Goal: Task Accomplishment & Management: Use online tool/utility

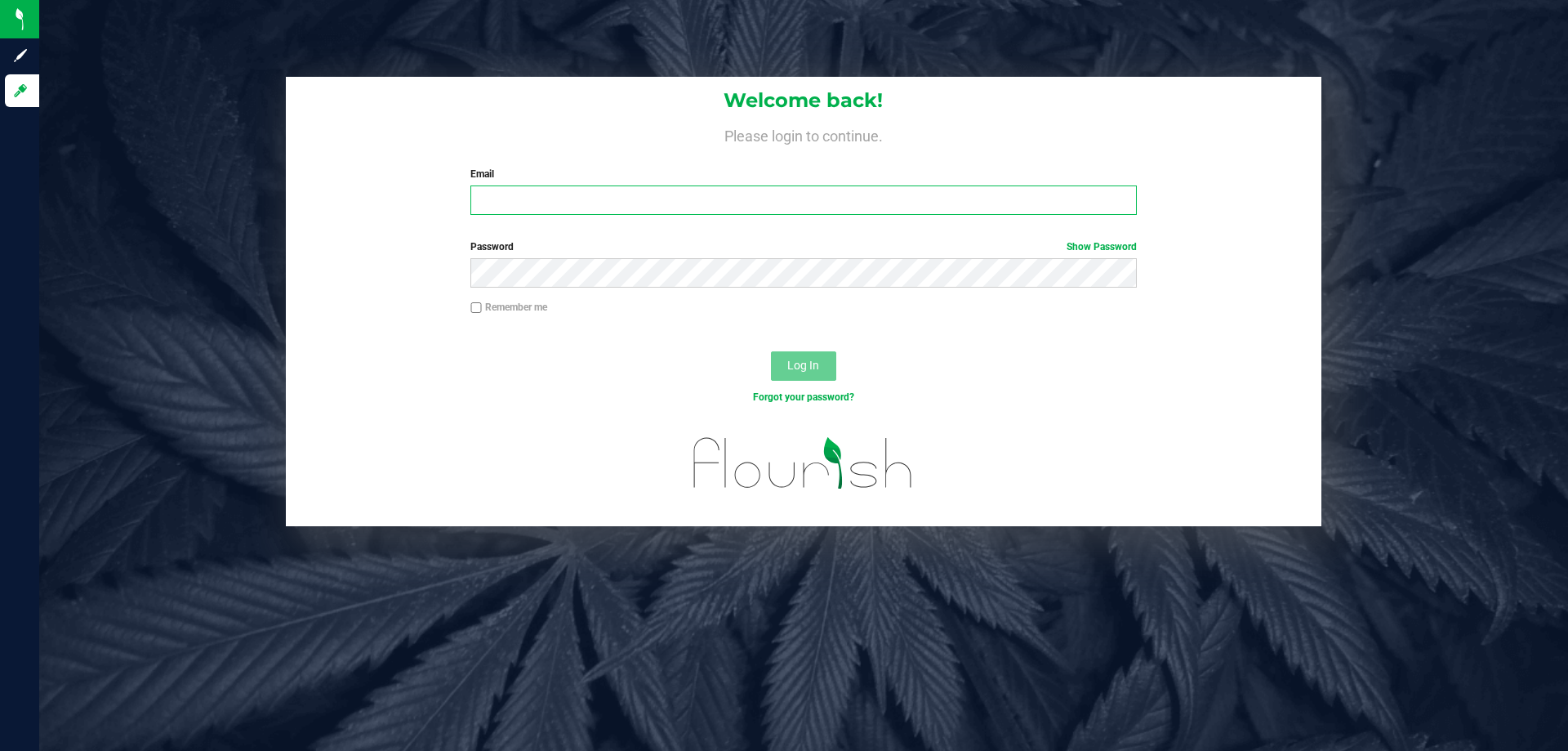
click at [605, 188] on input "Email" at bounding box center [803, 200] width 666 height 29
type input "[EMAIL_ADDRESS][DOMAIN_NAME]"
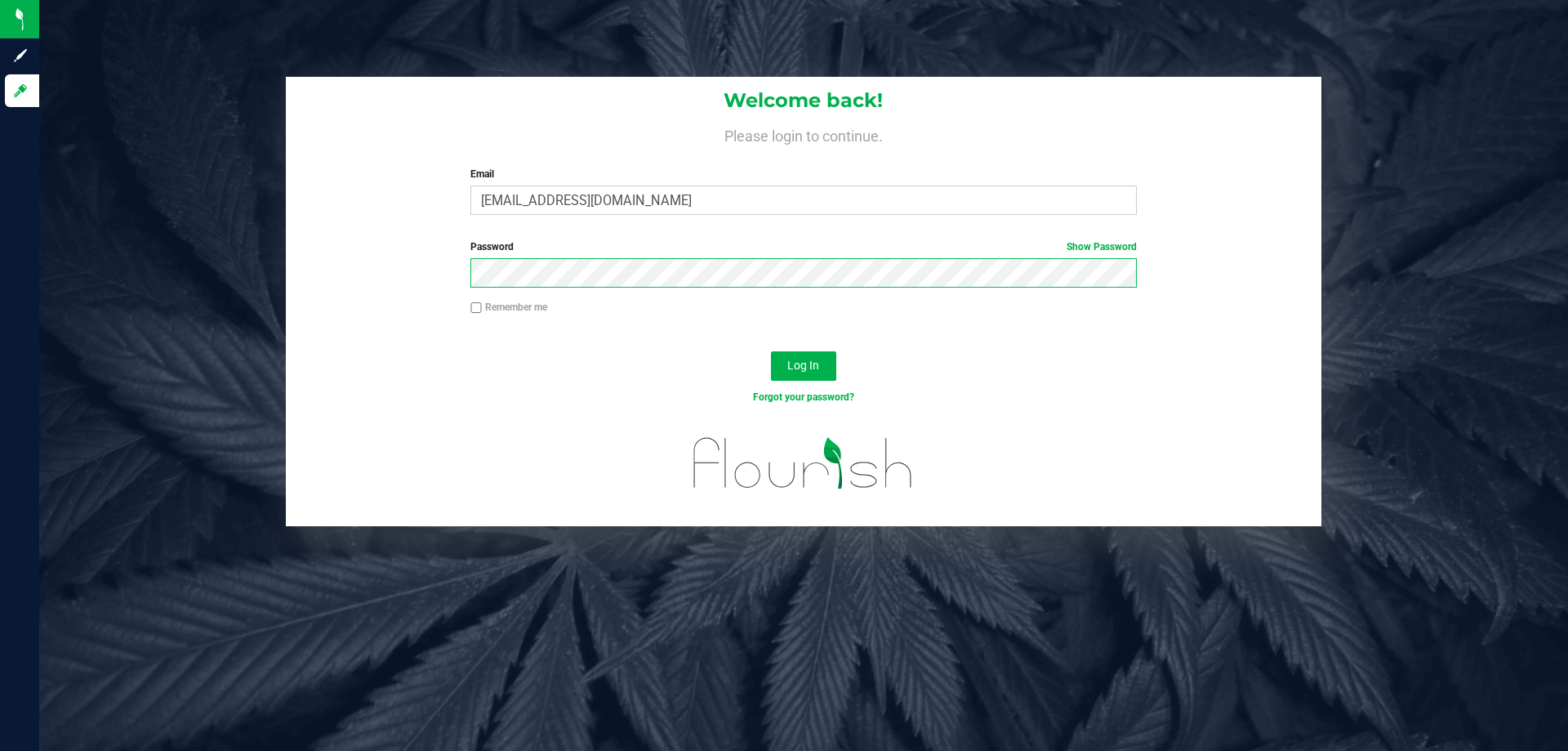
click at [771, 351] on button "Log In" at bounding box center [803, 366] width 65 height 29
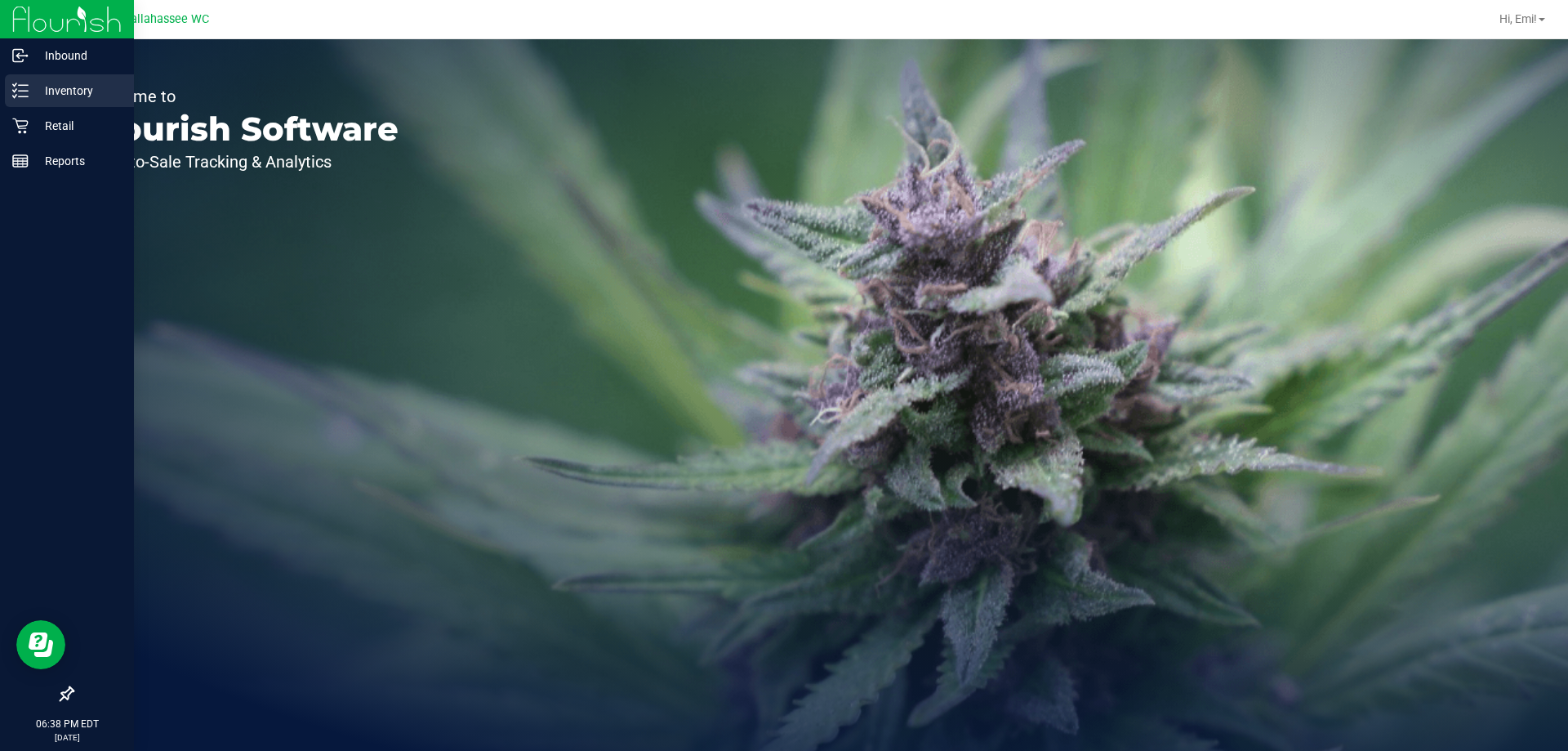
click at [48, 89] on p "Inventory" at bounding box center [77, 90] width 98 height 20
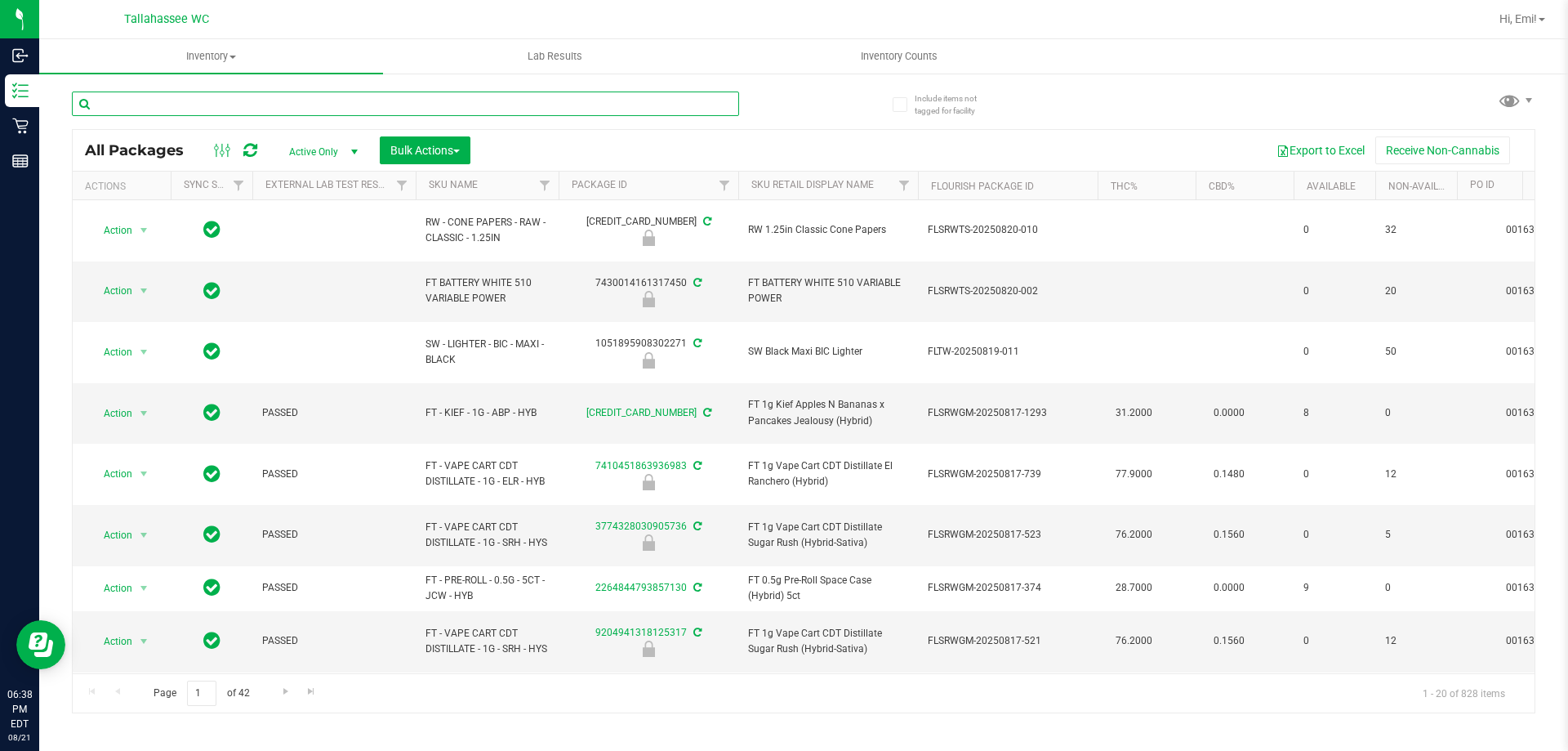
click at [392, 110] on input "text" at bounding box center [405, 104] width 668 height 25
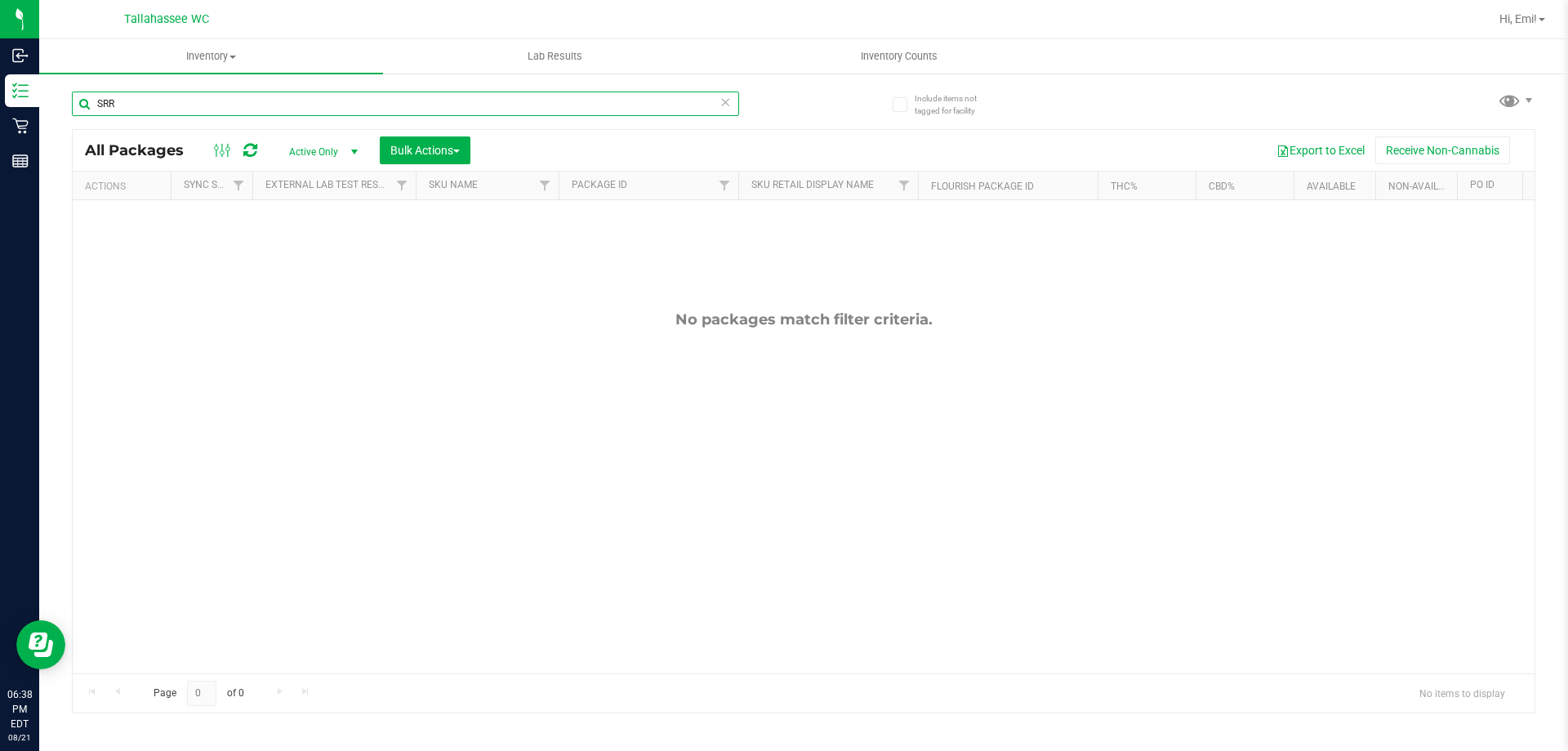
drag, startPoint x: 550, startPoint y: 109, endPoint x: 109, endPoint y: 111, distance: 441.0
click at [109, 111] on input "SRR" at bounding box center [405, 104] width 668 height 25
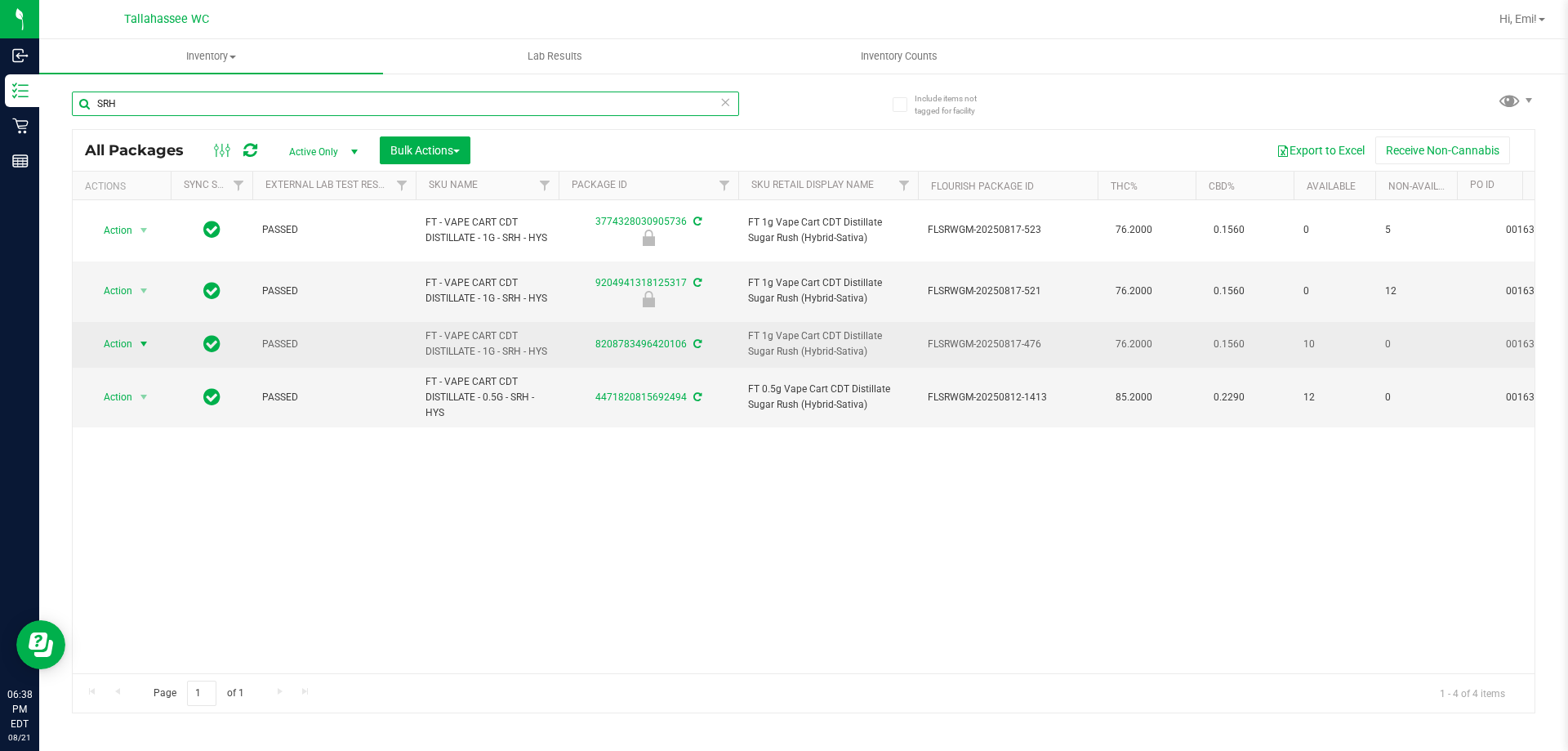
type input "SRH"
click at [147, 355] on span "select" at bounding box center [144, 344] width 21 height 23
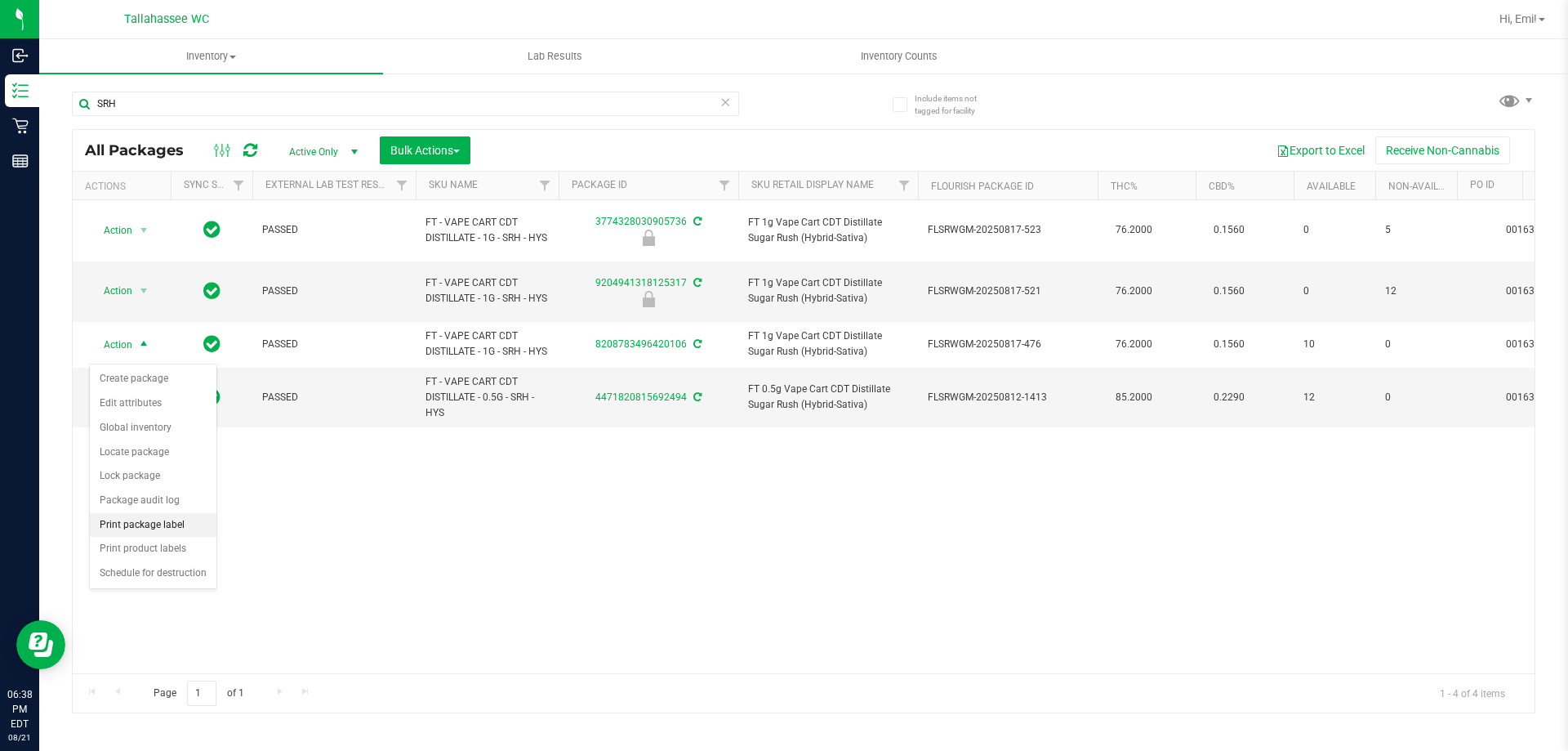
click at [207, 523] on li "Print package label" at bounding box center [153, 526] width 127 height 25
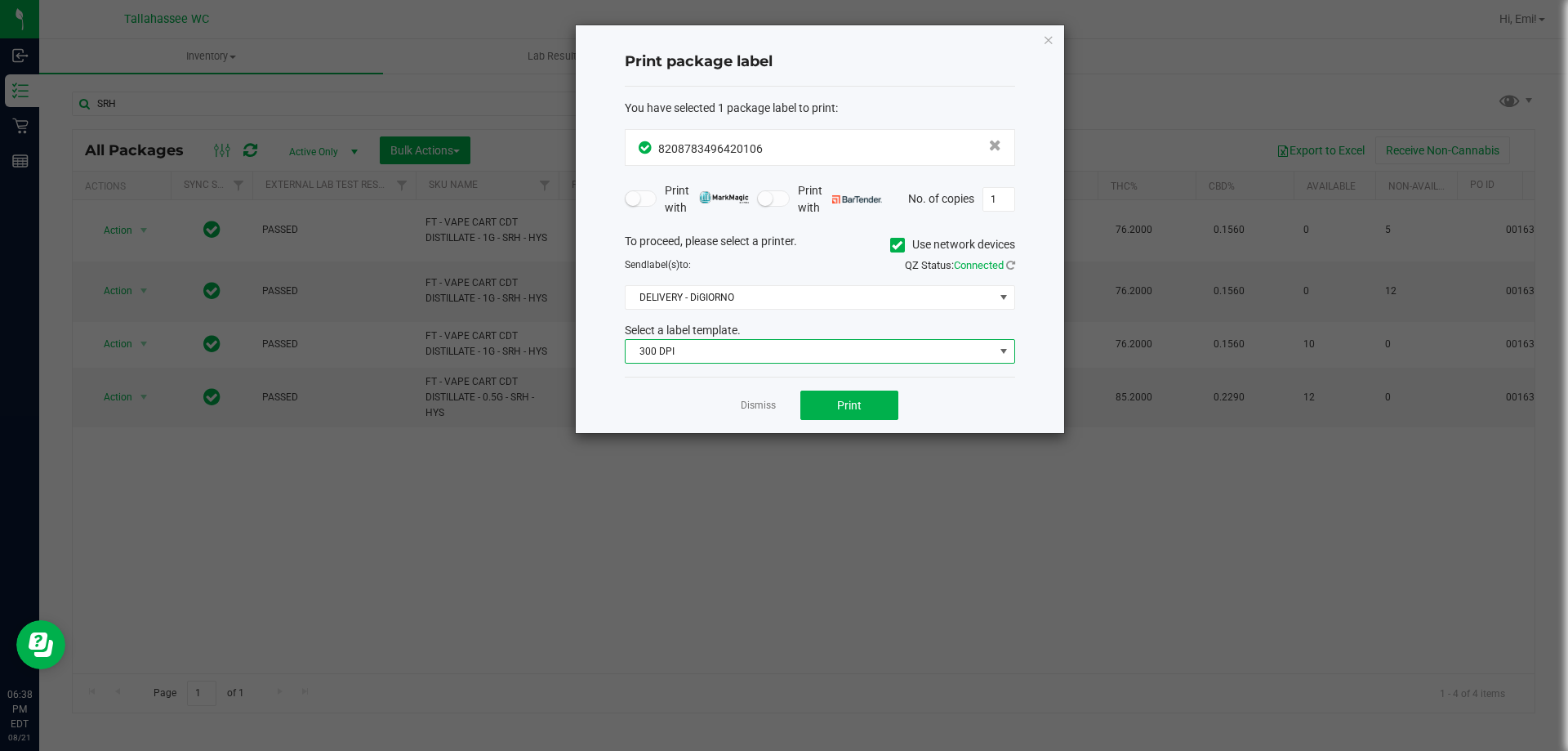
click at [828, 348] on span "300 DPI" at bounding box center [810, 351] width 368 height 23
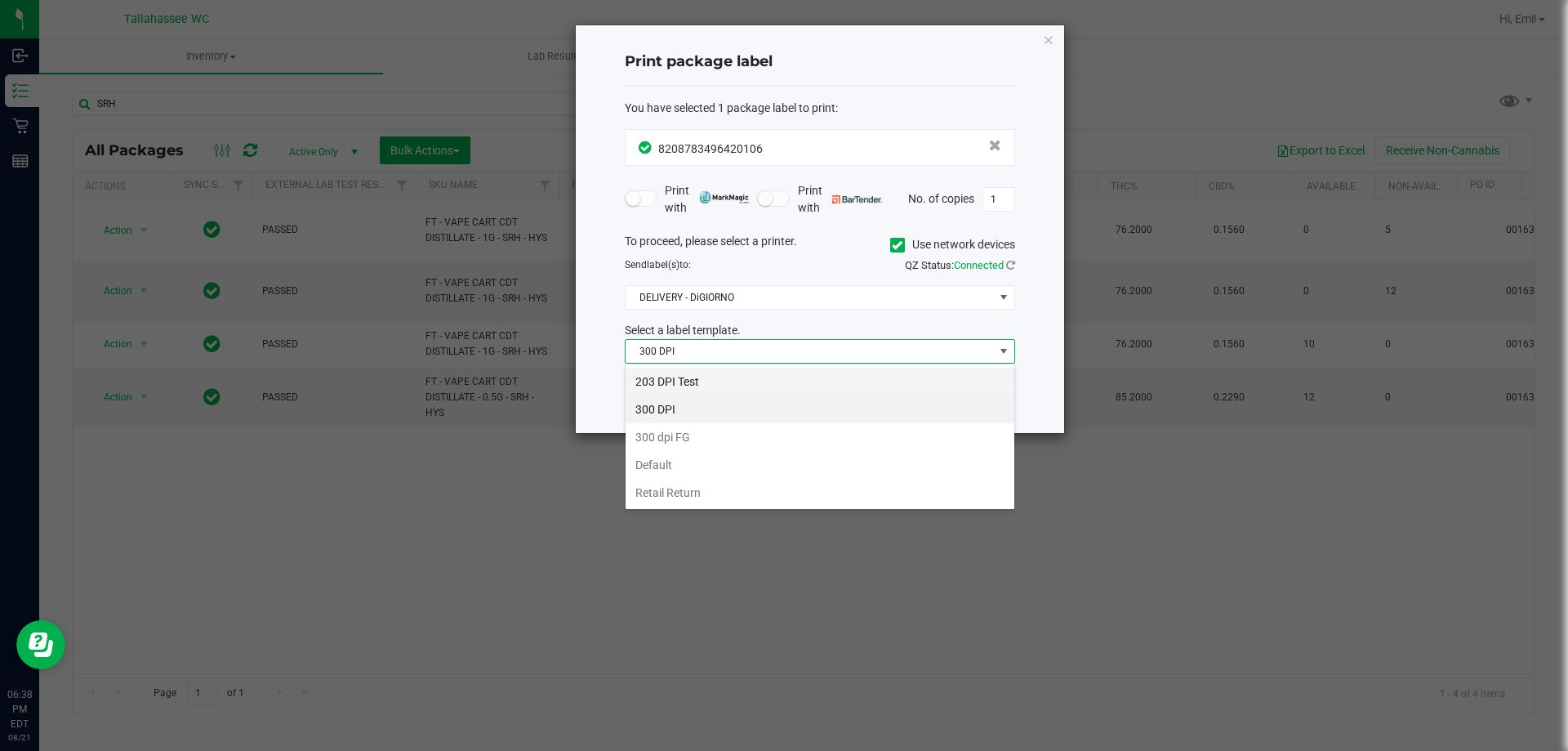
scroll to position [25, 390]
click at [819, 383] on li "203 DPI Test" at bounding box center [820, 381] width 389 height 27
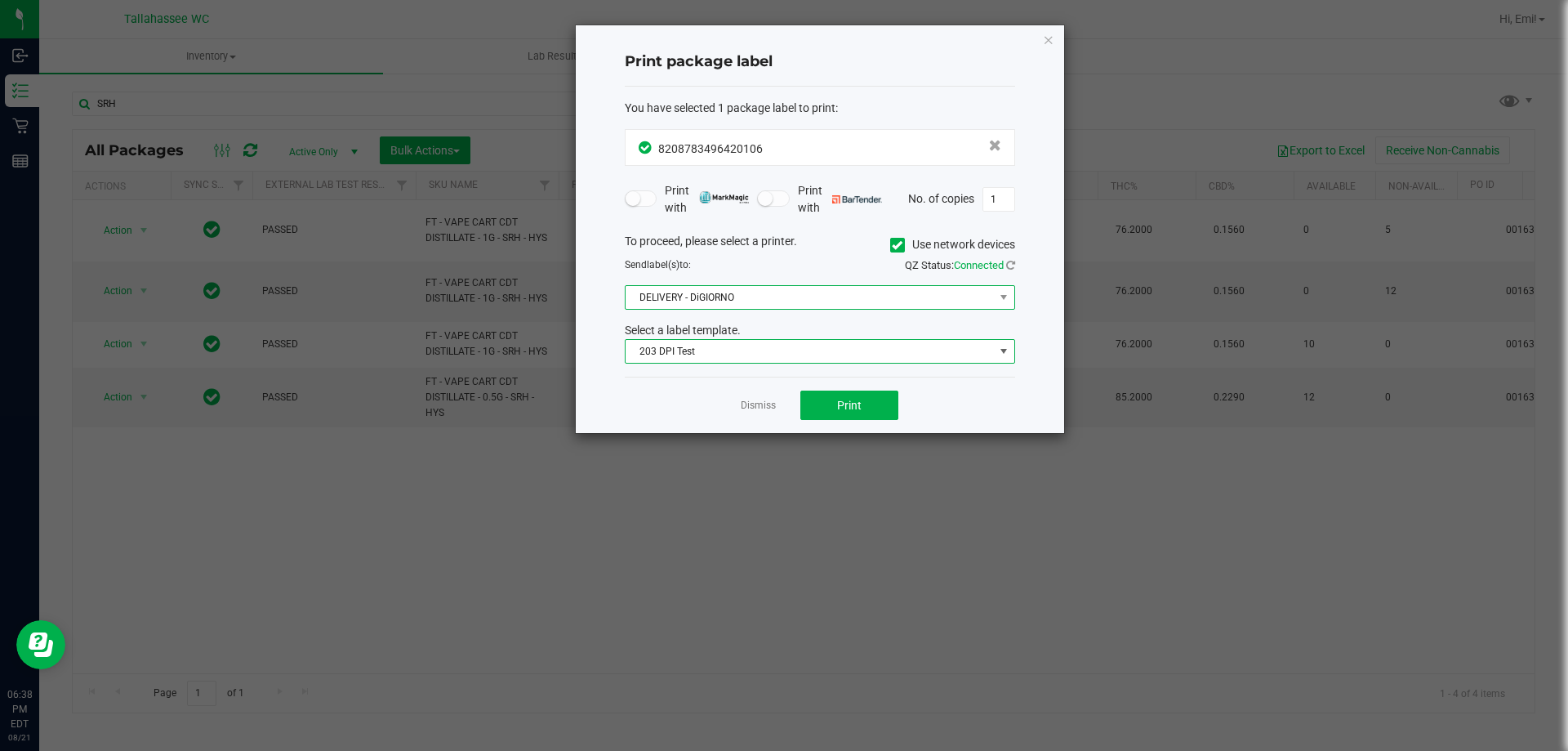
click at [800, 303] on span "DELIVERY - DiGIORNO" at bounding box center [810, 297] width 368 height 23
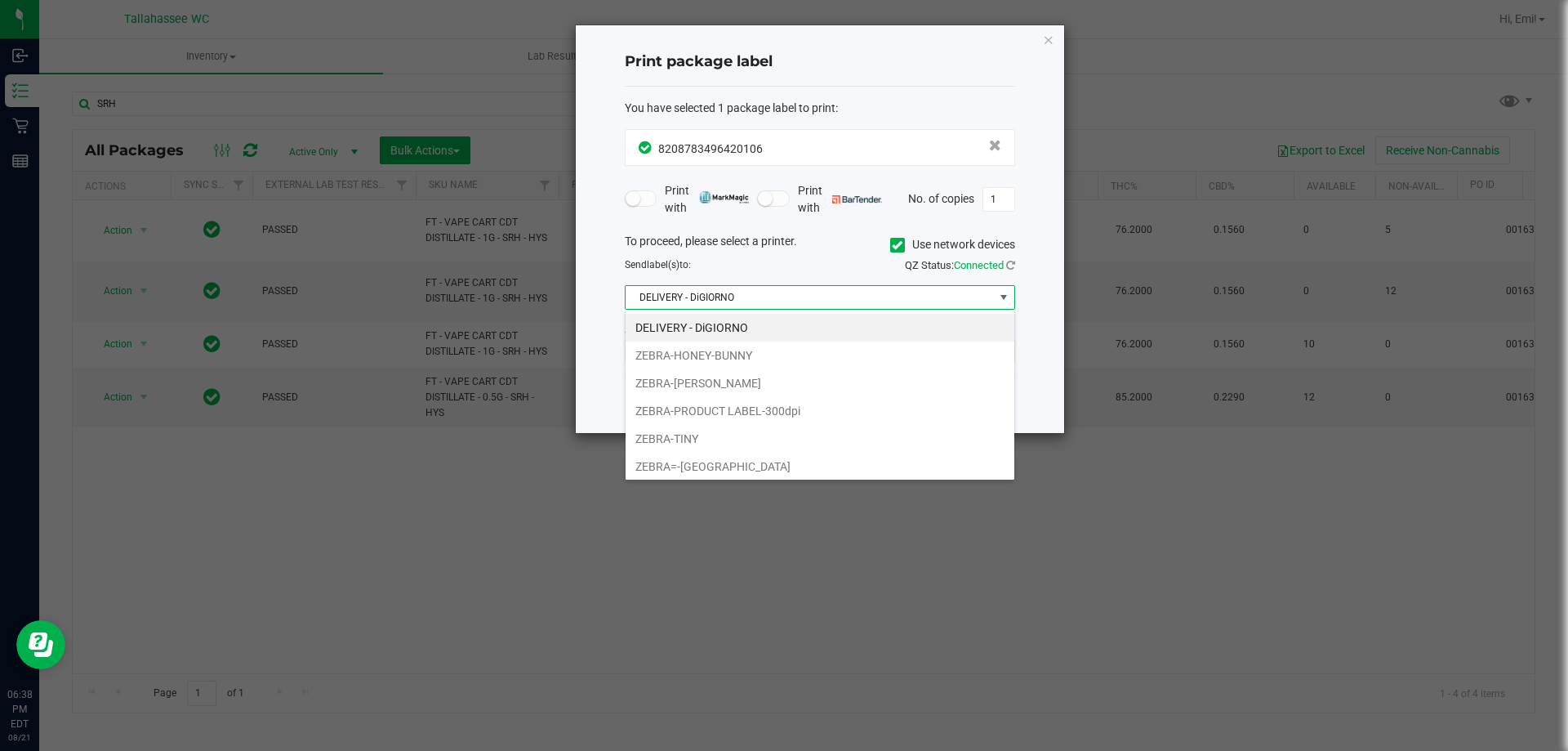
click at [795, 328] on li "DELIVERY - DiGIORNO" at bounding box center [820, 327] width 389 height 27
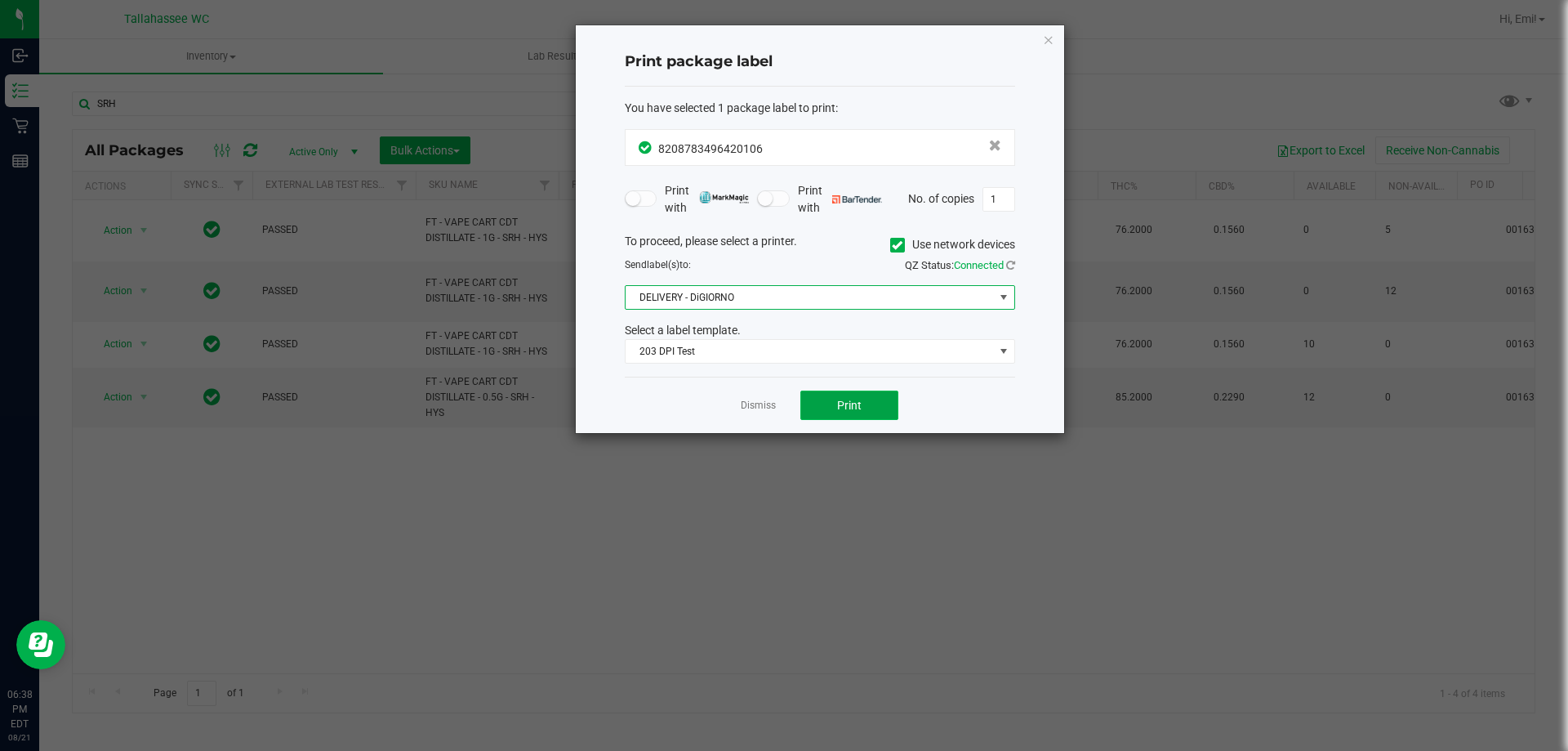
click at [850, 408] on span "Print" at bounding box center [849, 405] width 25 height 13
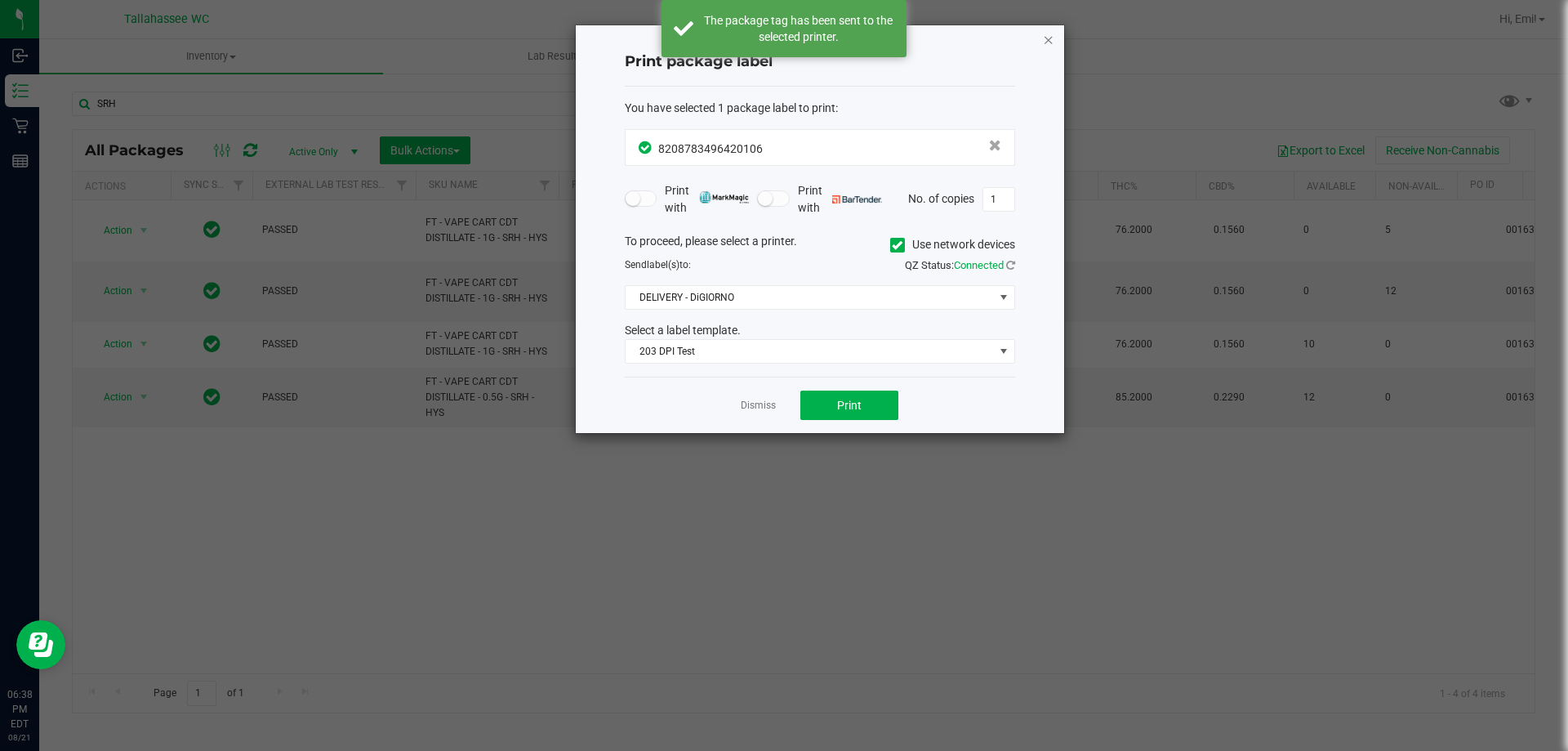
click at [1046, 39] on icon "button" at bounding box center [1048, 39] width 11 height 20
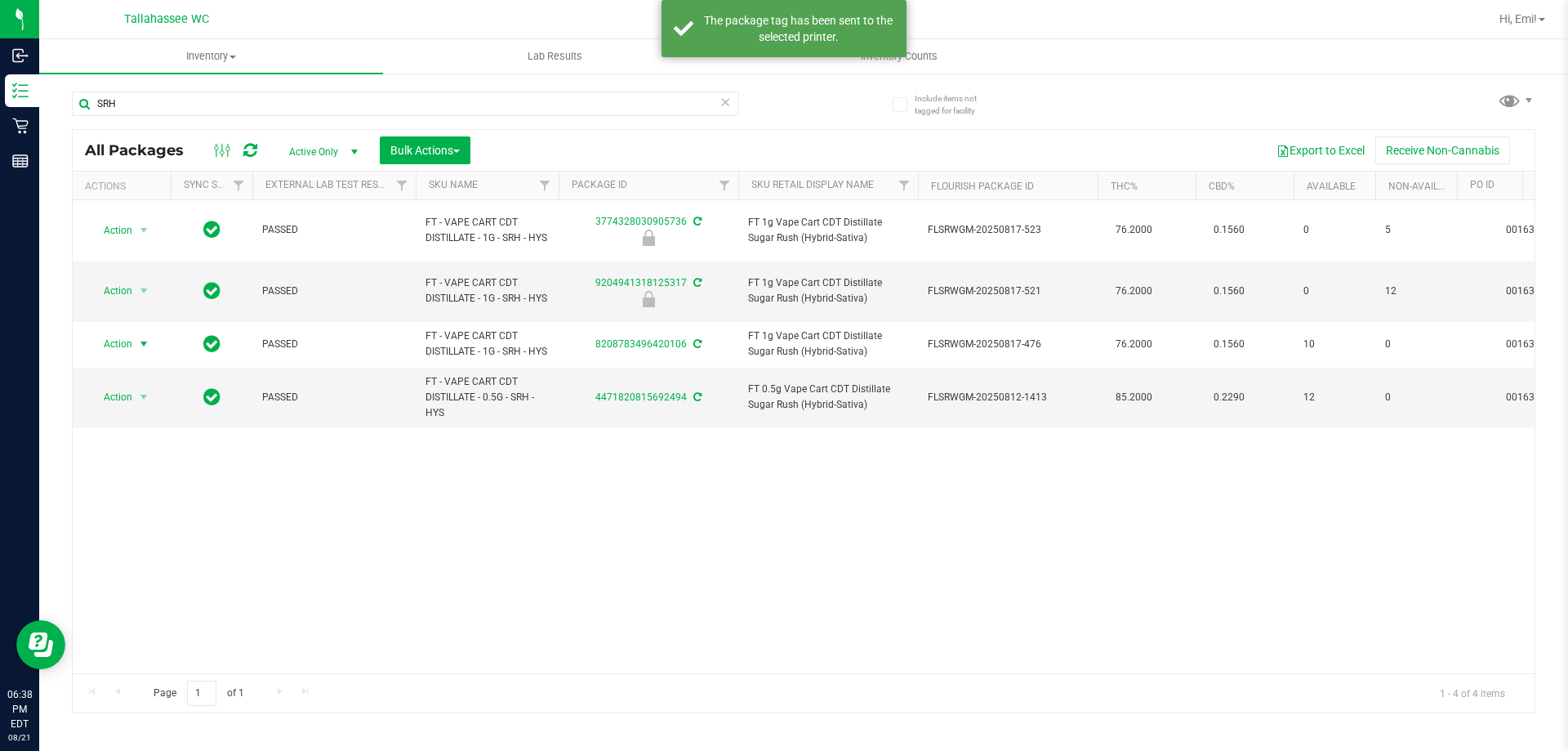
click at [726, 98] on icon at bounding box center [725, 101] width 11 height 20
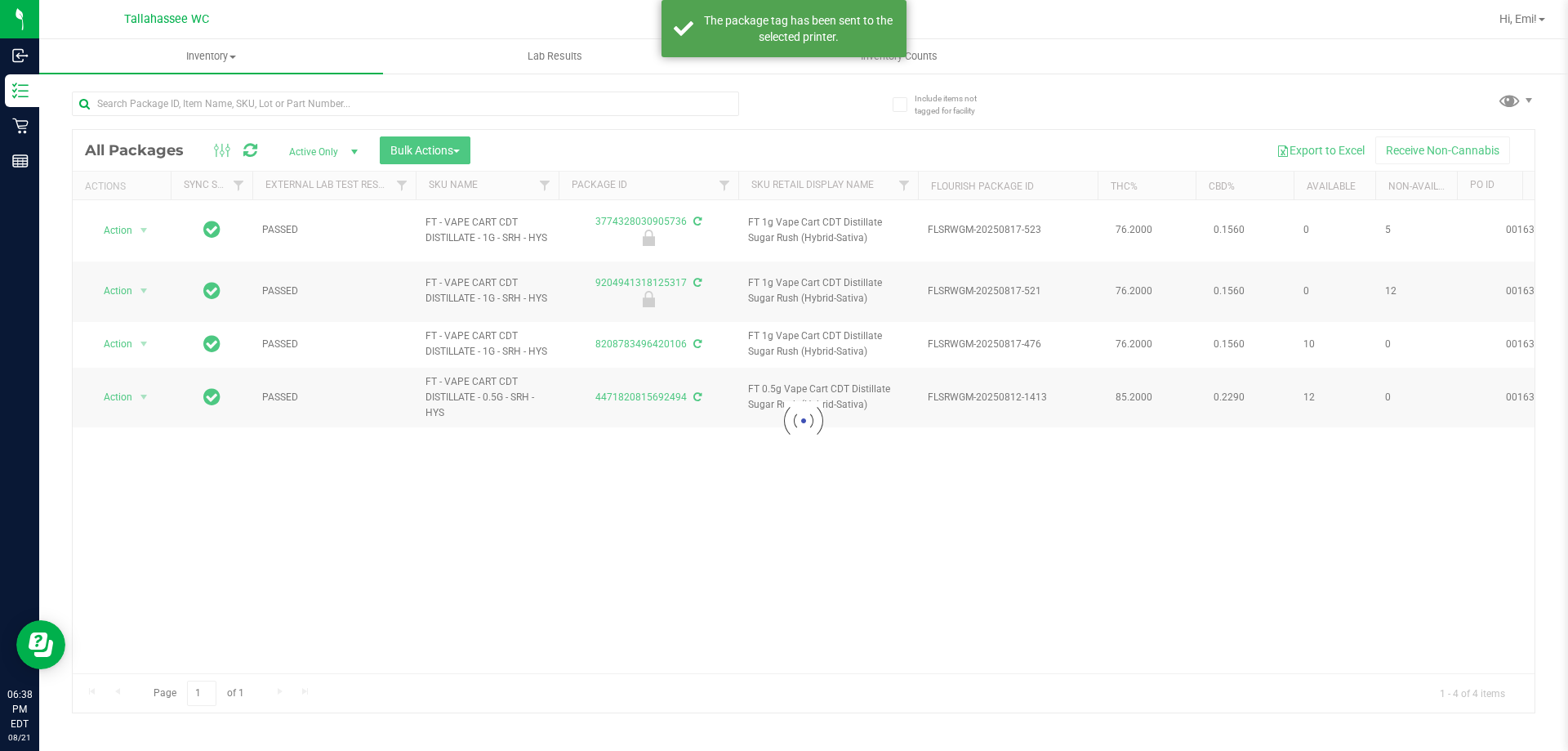
click at [787, 105] on div at bounding box center [437, 102] width 732 height 52
